Goal: Task Accomplishment & Management: Manage account settings

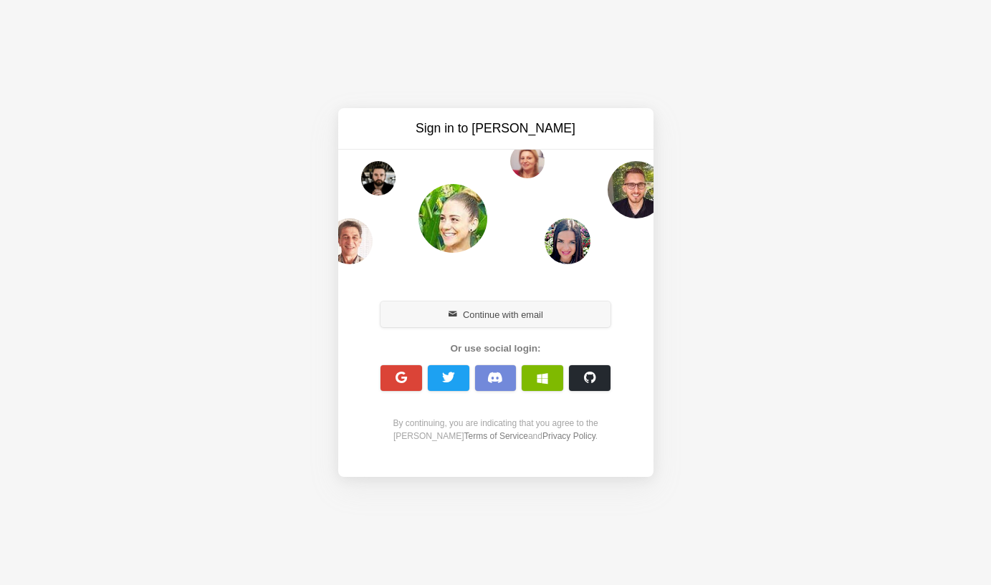
click at [444, 321] on button "Continue with email" at bounding box center [496, 315] width 231 height 26
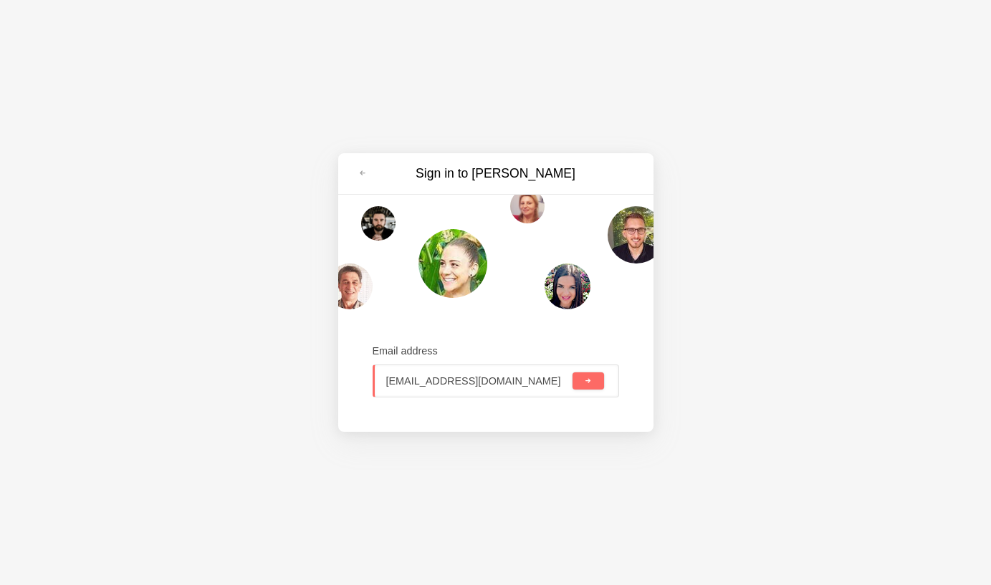
type input "ssaapppatil@gmail.com"
click at [588, 381] on button "submit" at bounding box center [588, 381] width 31 height 17
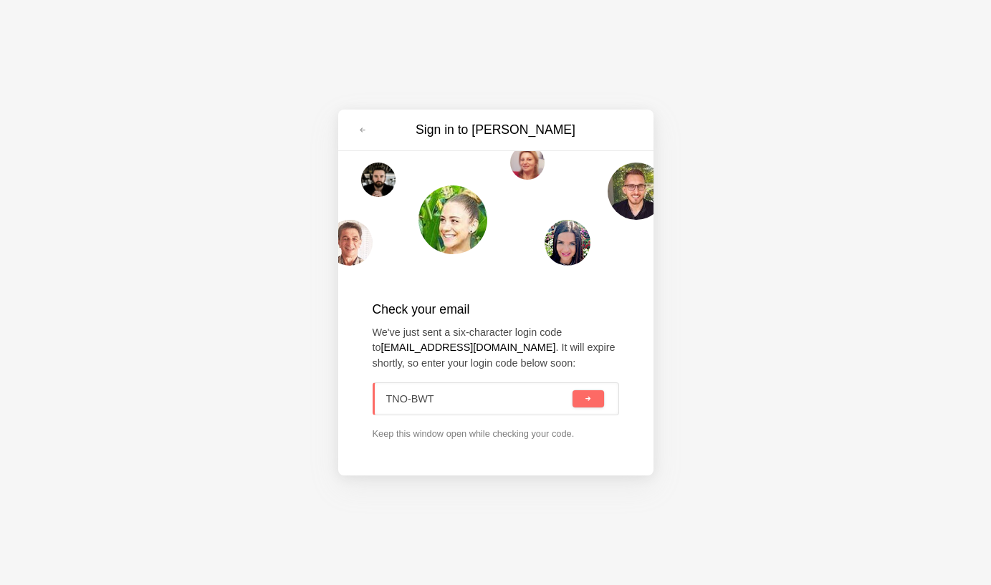
click at [588, 399] on button "submit" at bounding box center [588, 399] width 31 height 17
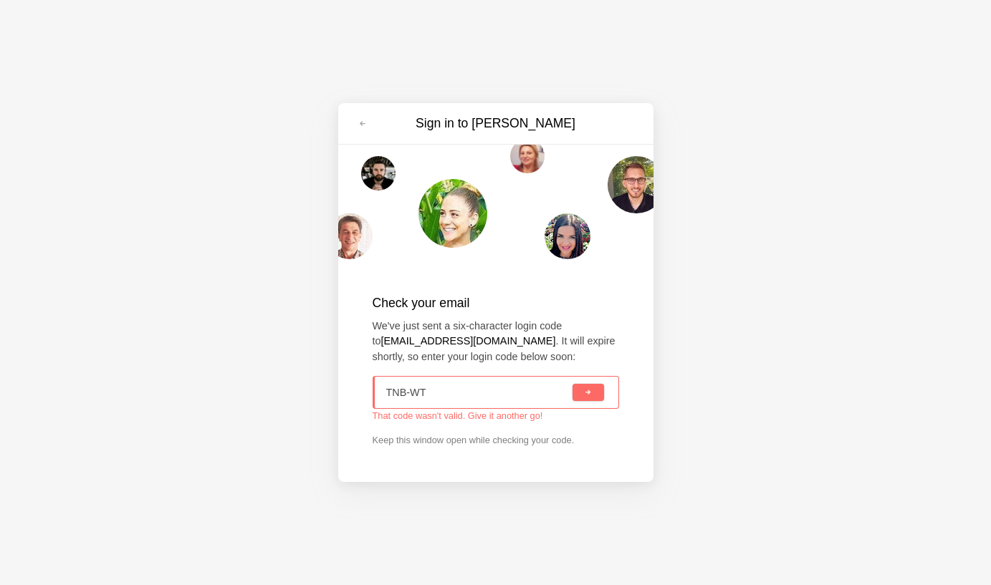
type input "TN0-BWT"
click at [588, 393] on button "submit" at bounding box center [588, 392] width 31 height 17
